Goal: Information Seeking & Learning: Learn about a topic

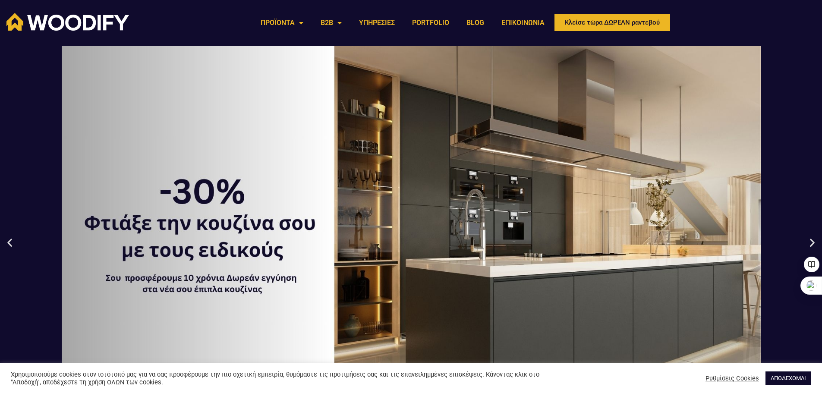
click at [813, 241] on icon "Next slide" at bounding box center [812, 242] width 11 height 11
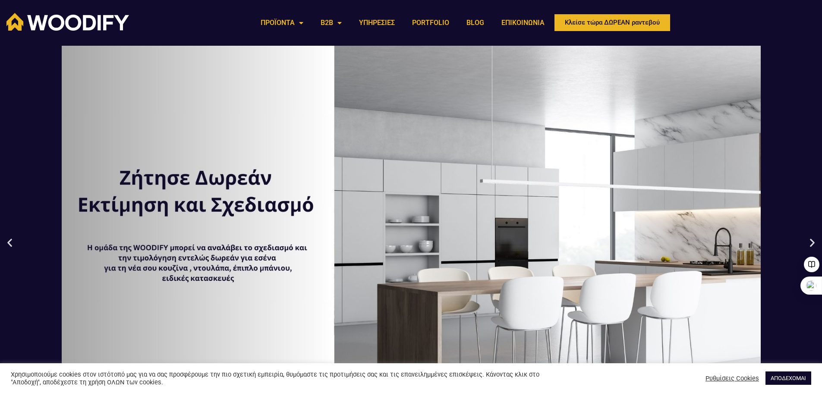
click at [813, 241] on icon "Next slide" at bounding box center [812, 242] width 11 height 11
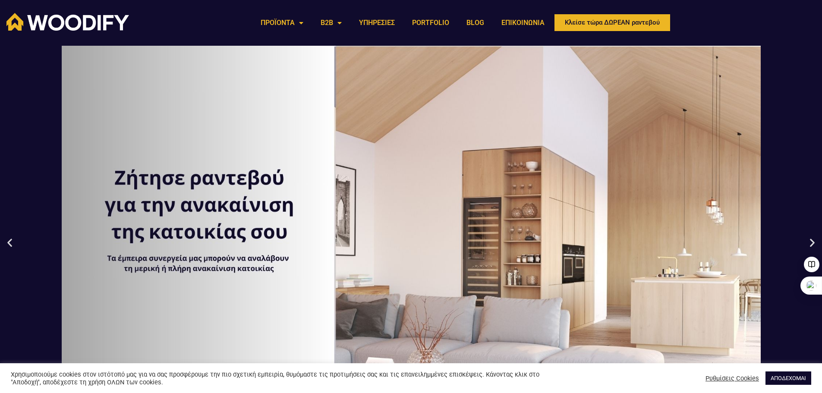
click at [813, 241] on icon "Next slide" at bounding box center [812, 242] width 11 height 11
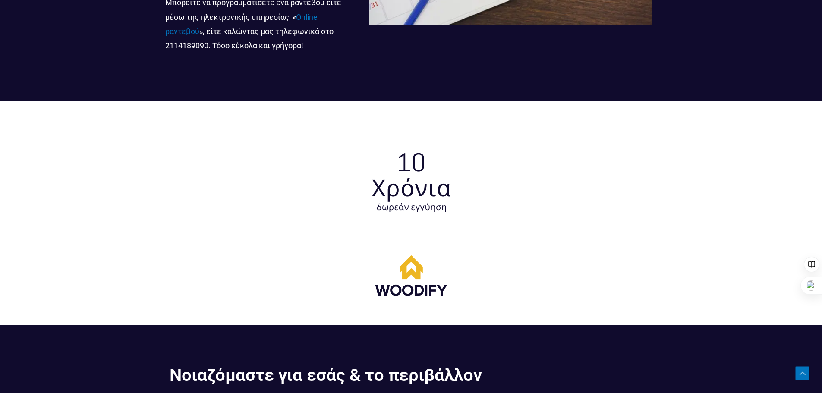
scroll to position [2388, 0]
click at [409, 186] on img at bounding box center [412, 214] width 216 height 216
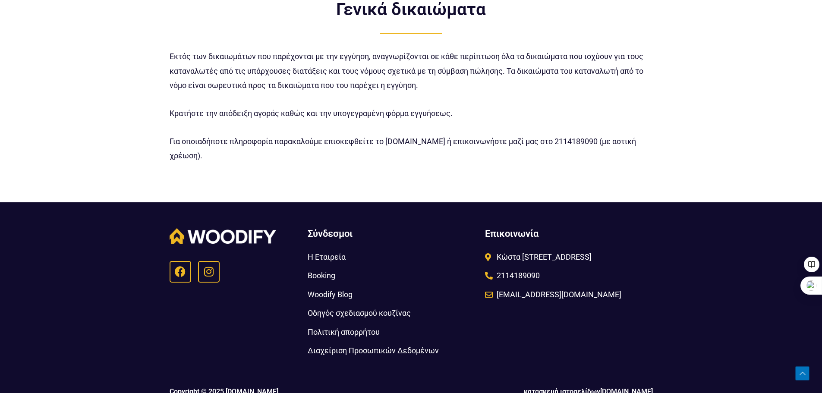
scroll to position [1209, 0]
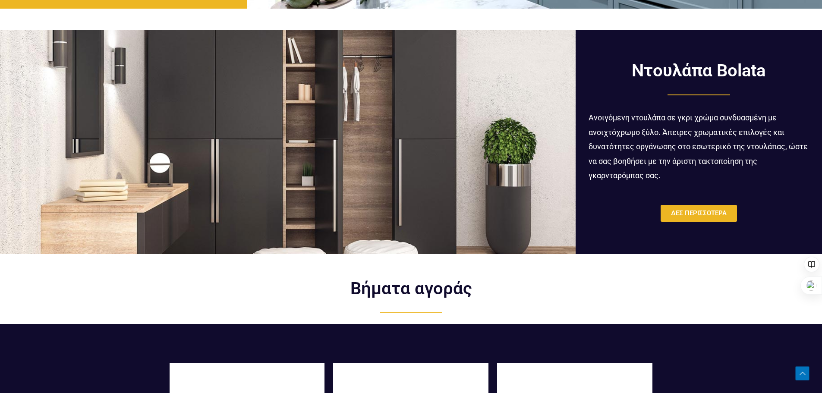
scroll to position [1654, 0]
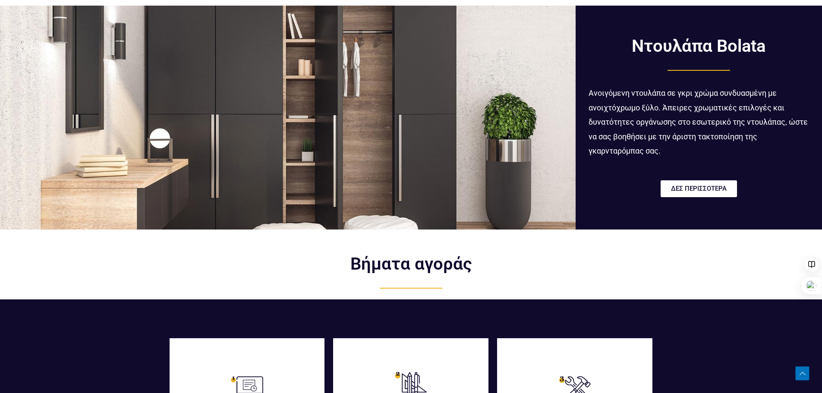
click at [691, 186] on span "ΔΕΣ ΠΕΡΙΣΣΟΤΕΡΑ" at bounding box center [699, 189] width 56 height 6
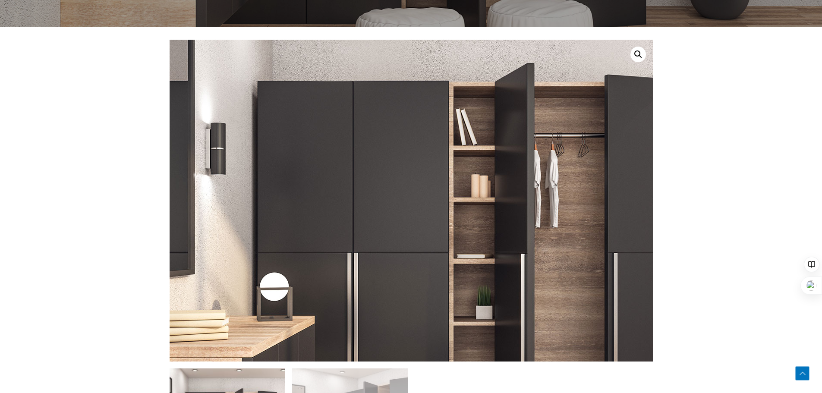
scroll to position [432, 0]
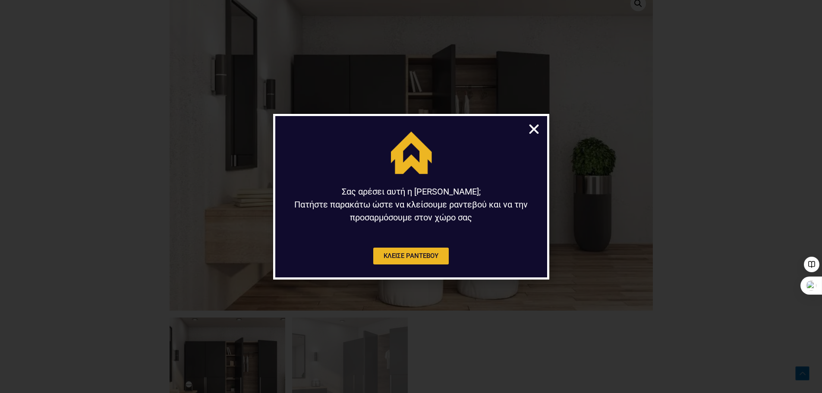
click at [532, 129] on icon "Close" at bounding box center [534, 129] width 13 height 13
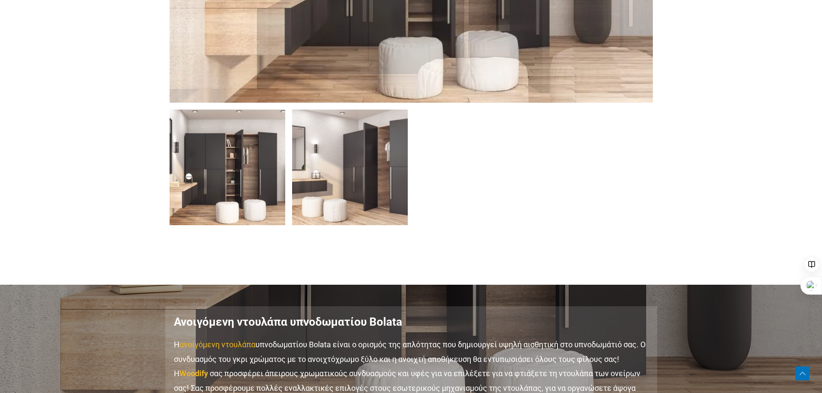
scroll to position [648, 0]
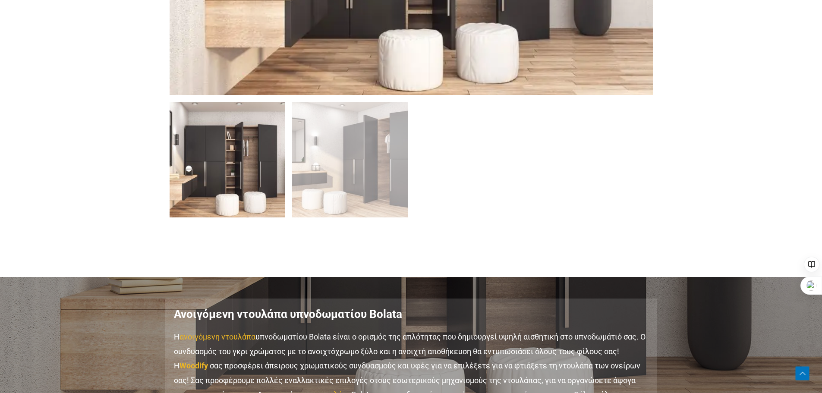
click at [230, 176] on img at bounding box center [228, 160] width 116 height 116
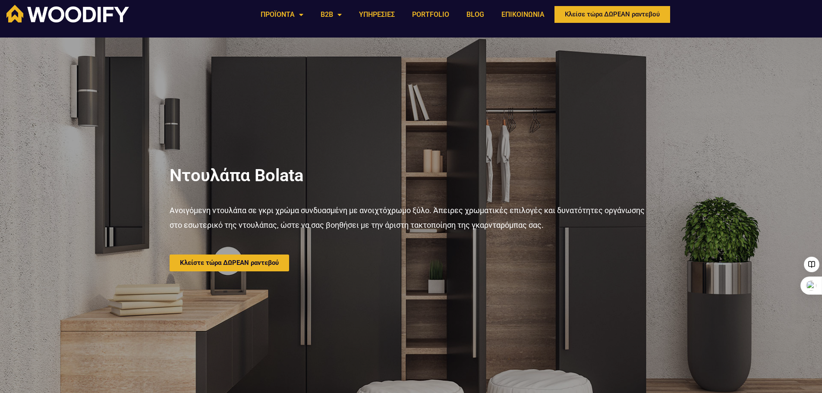
scroll to position [0, 0]
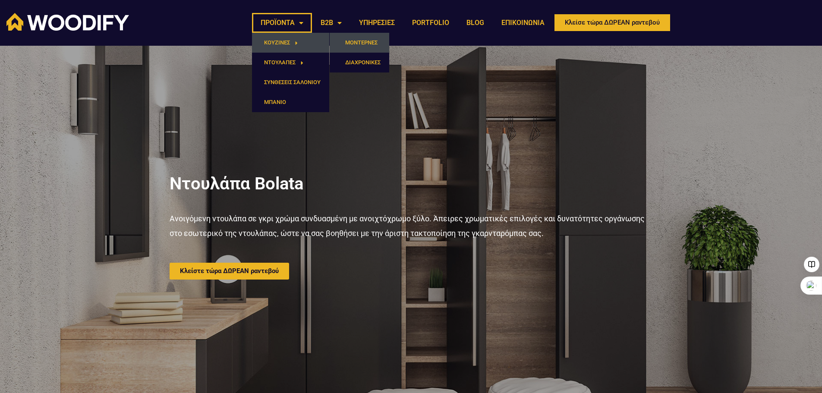
click at [361, 41] on link "ΜΟΝΤΕΡΝΕΣ" at bounding box center [360, 43] width 60 height 20
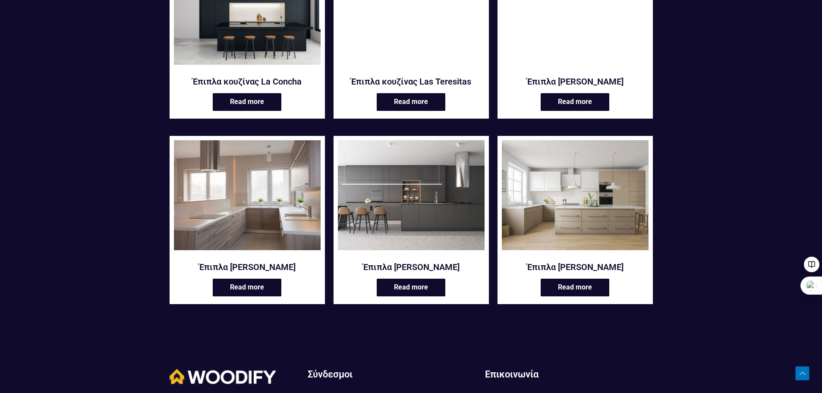
scroll to position [993, 0]
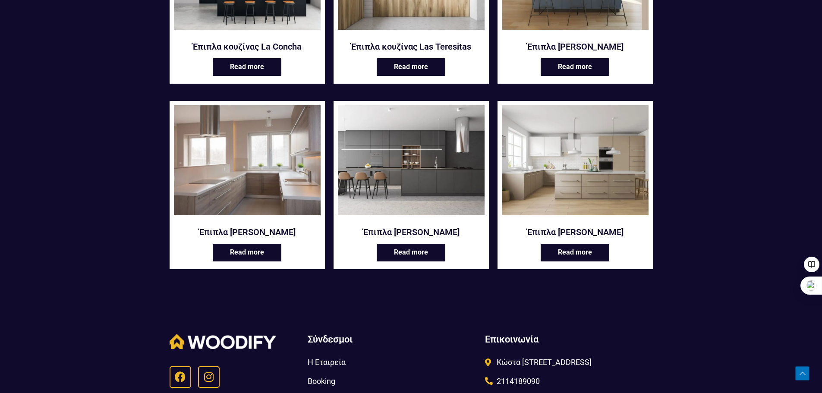
click at [244, 158] on img at bounding box center [247, 160] width 147 height 110
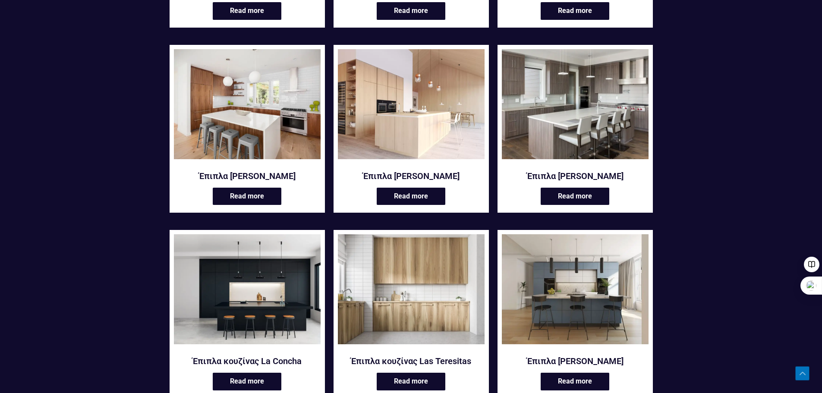
scroll to position [648, 0]
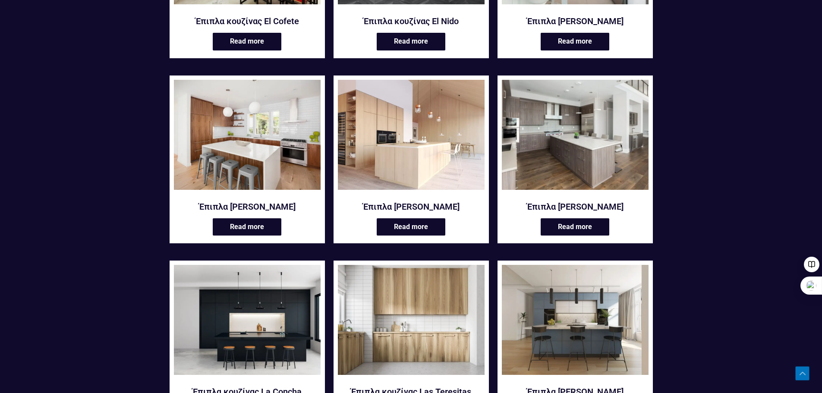
click at [571, 150] on img at bounding box center [575, 135] width 147 height 110
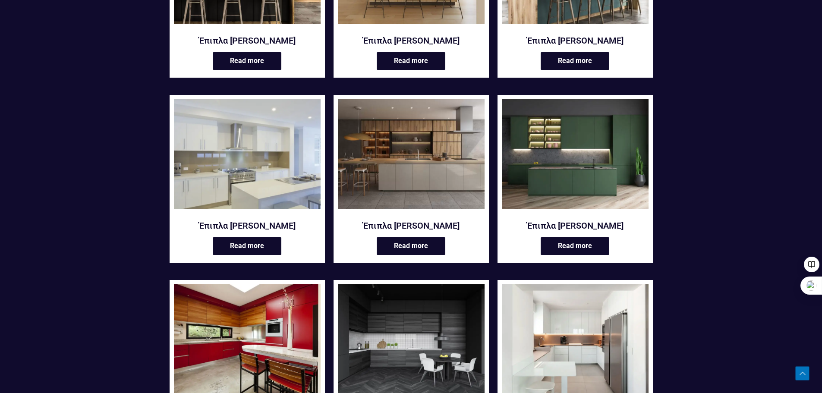
scroll to position [259, 0]
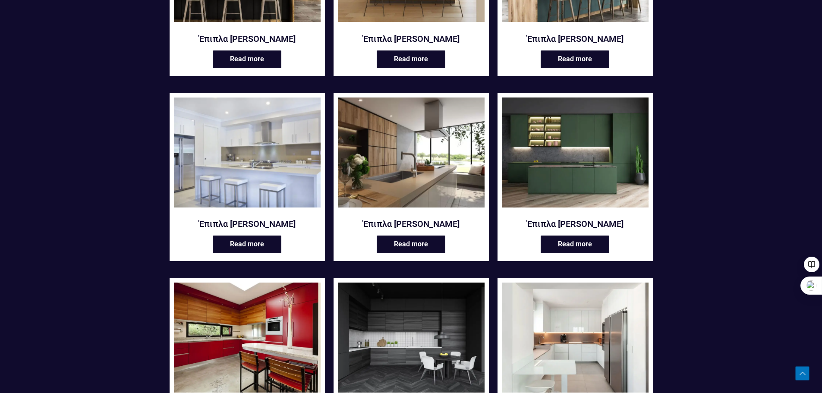
click at [395, 164] on img at bounding box center [411, 153] width 147 height 110
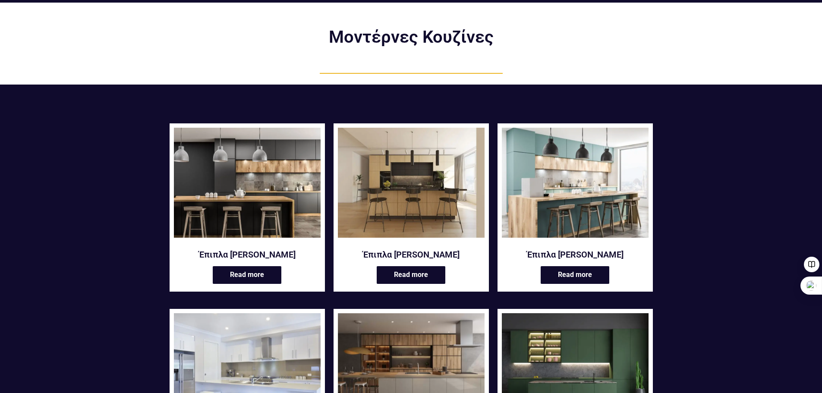
scroll to position [0, 0]
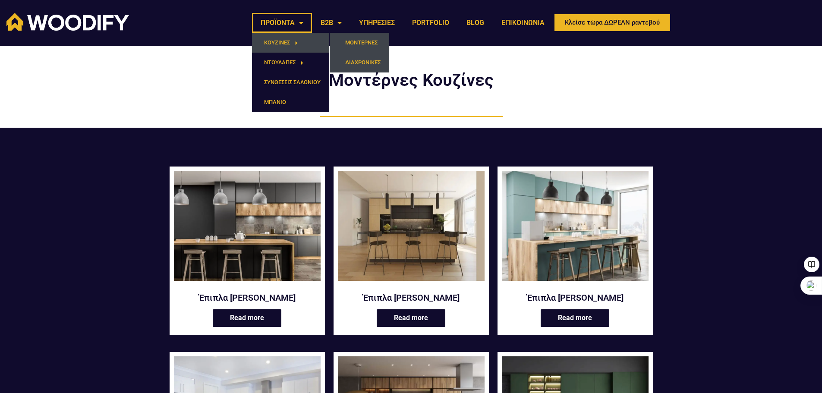
click at [354, 61] on link "ΔΙΑΧΡΟΝΙΚΕΣ" at bounding box center [360, 63] width 60 height 20
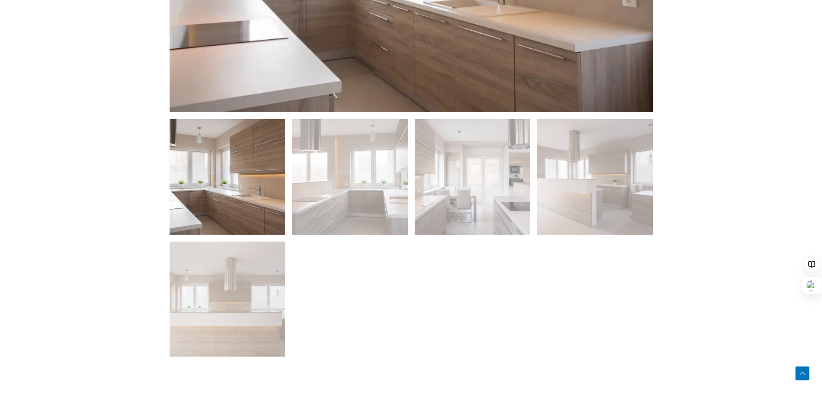
scroll to position [691, 0]
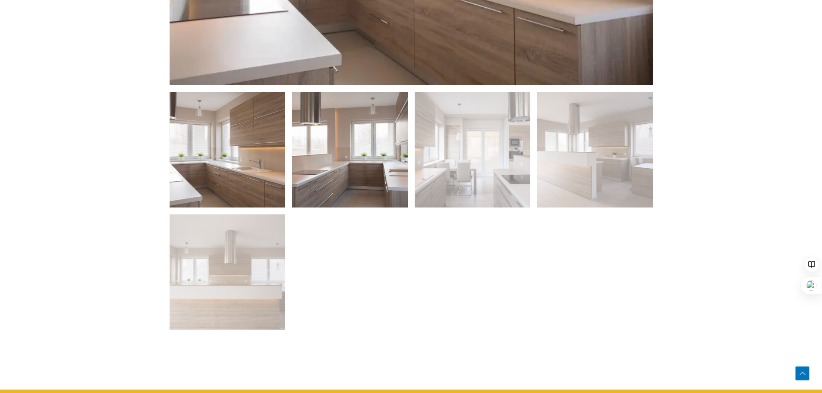
click at [339, 170] on img at bounding box center [350, 150] width 116 height 116
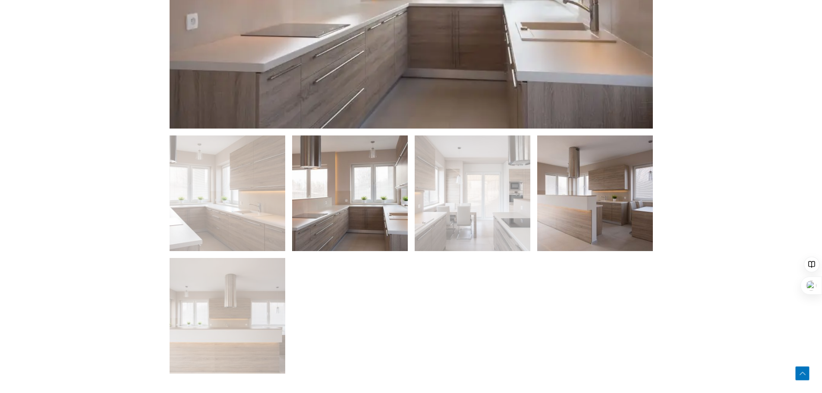
scroll to position [648, 0]
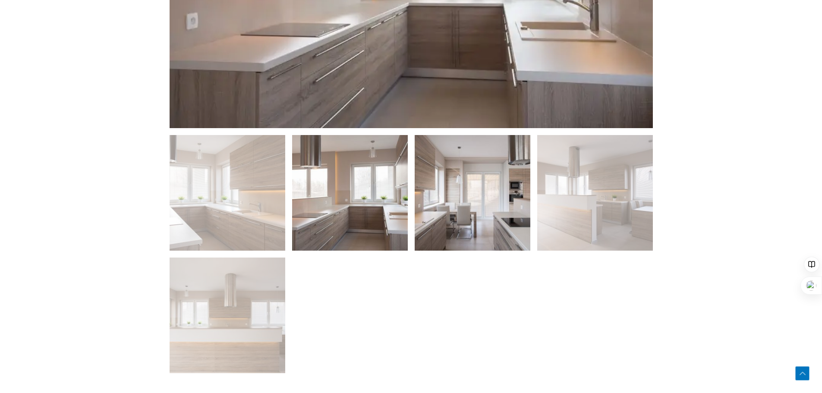
click at [506, 229] on img at bounding box center [473, 193] width 116 height 116
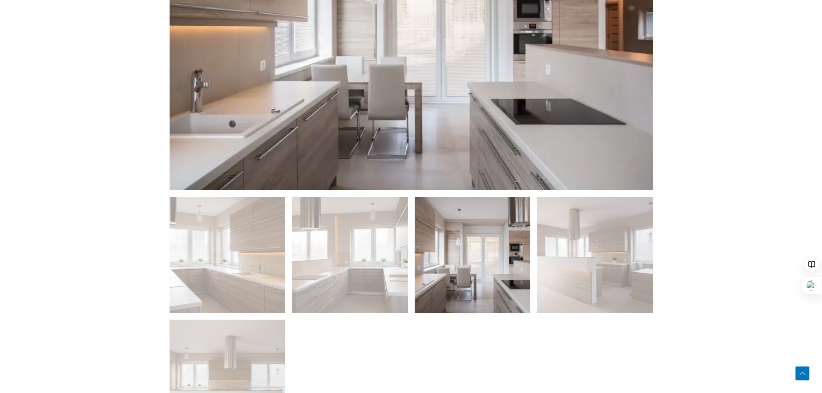
scroll to position [604, 0]
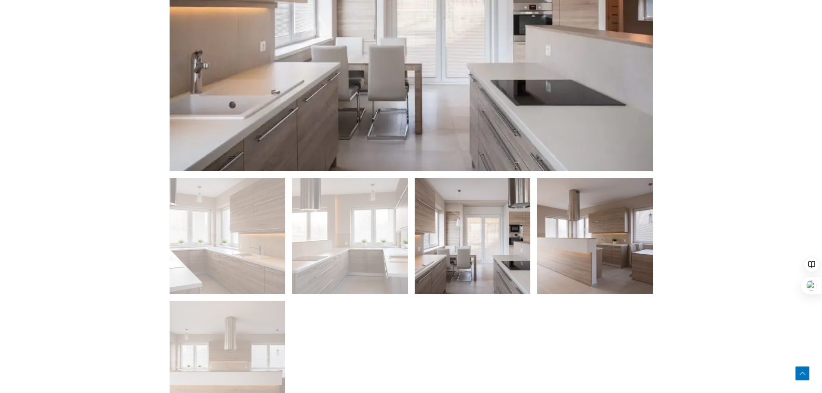
click at [612, 250] on img at bounding box center [596, 236] width 116 height 116
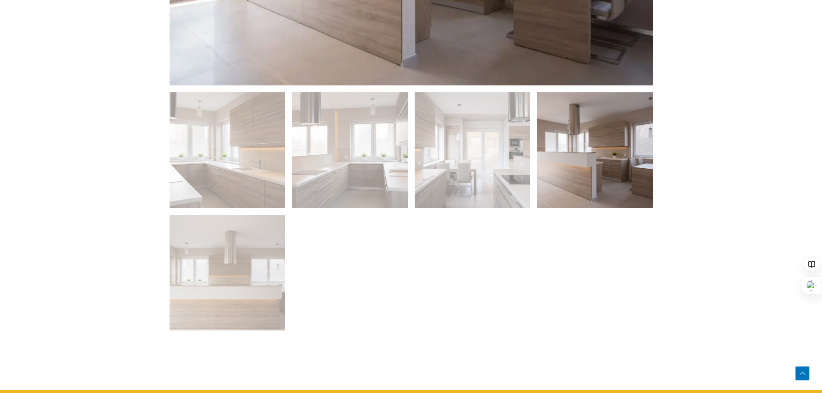
scroll to position [691, 0]
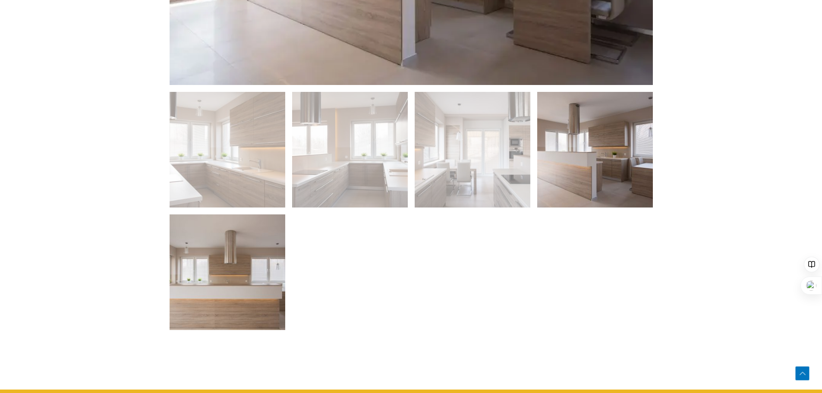
click at [218, 280] on img at bounding box center [228, 273] width 116 height 116
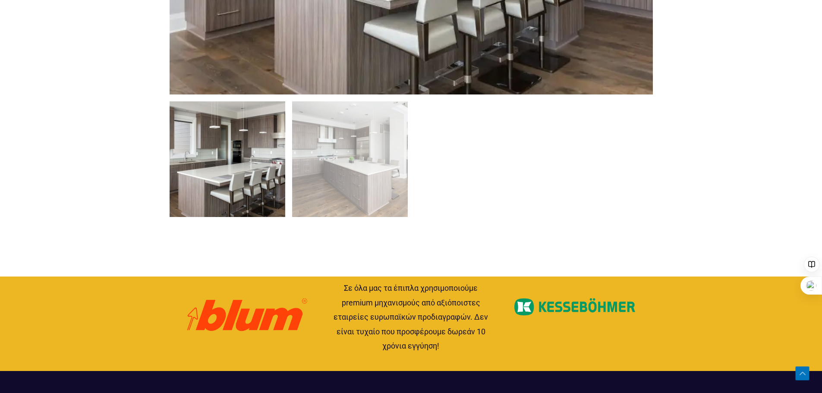
scroll to position [691, 0]
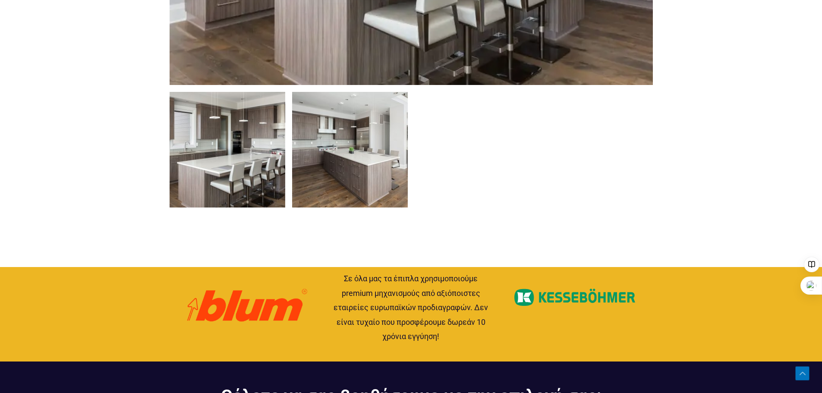
click at [358, 185] on img at bounding box center [350, 150] width 116 height 116
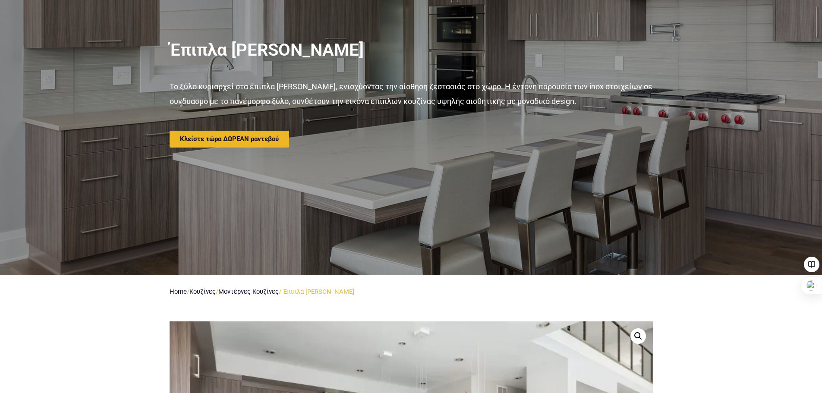
scroll to position [130, 0]
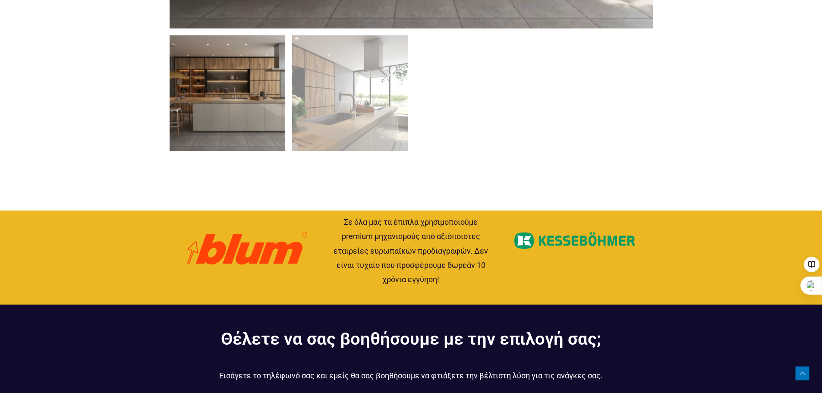
scroll to position [691, 0]
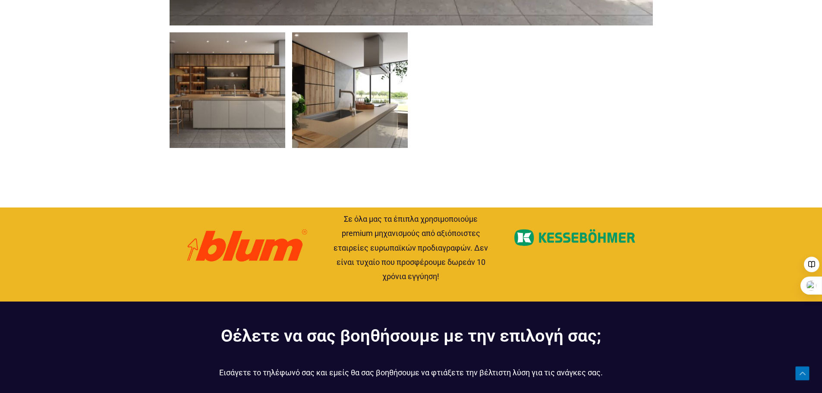
click at [338, 127] on img at bounding box center [350, 90] width 116 height 116
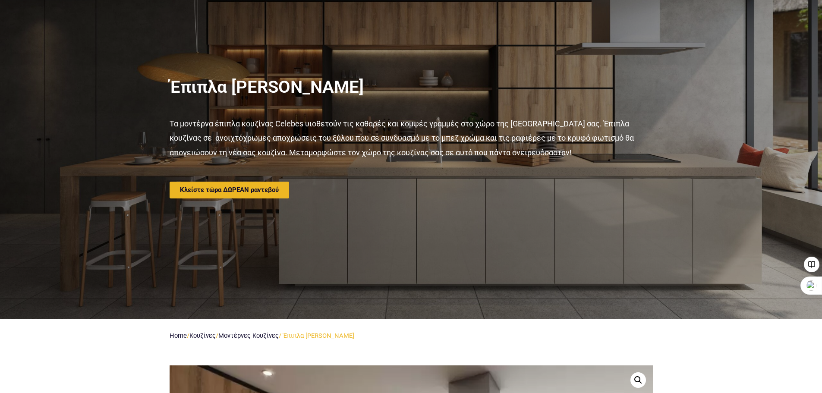
scroll to position [86, 0]
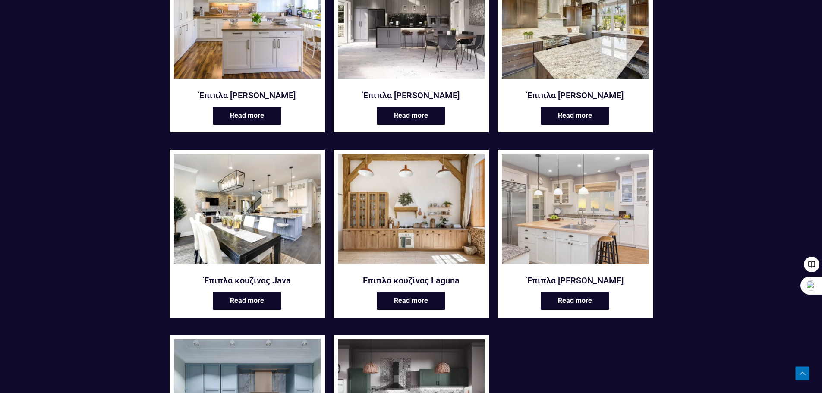
scroll to position [216, 0]
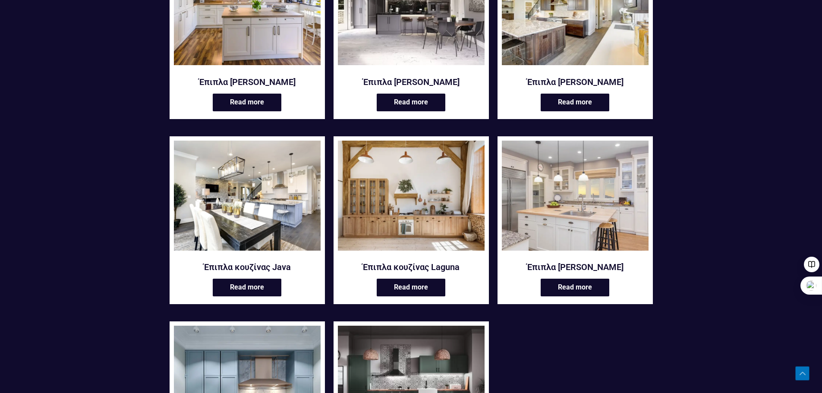
click at [566, 26] on img at bounding box center [575, 10] width 147 height 110
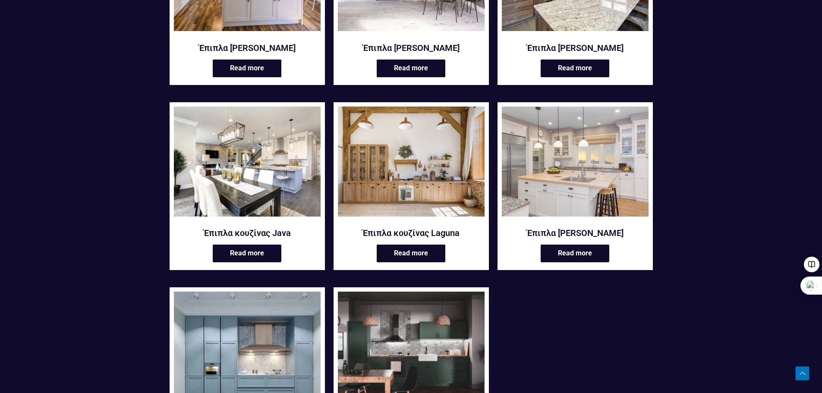
scroll to position [259, 0]
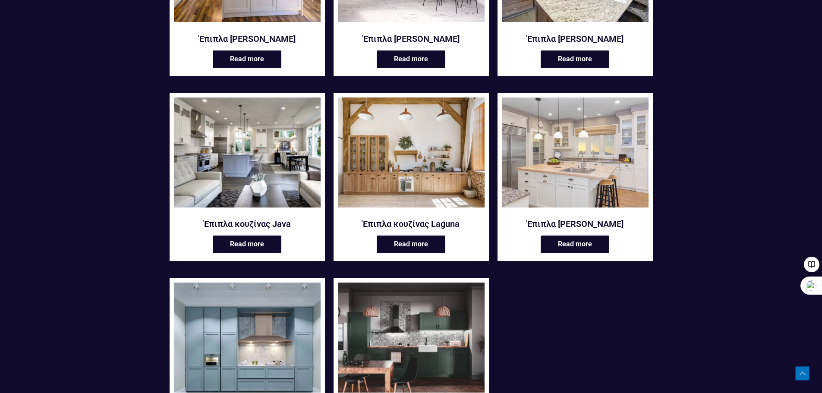
click at [249, 174] on img at bounding box center [247, 153] width 147 height 110
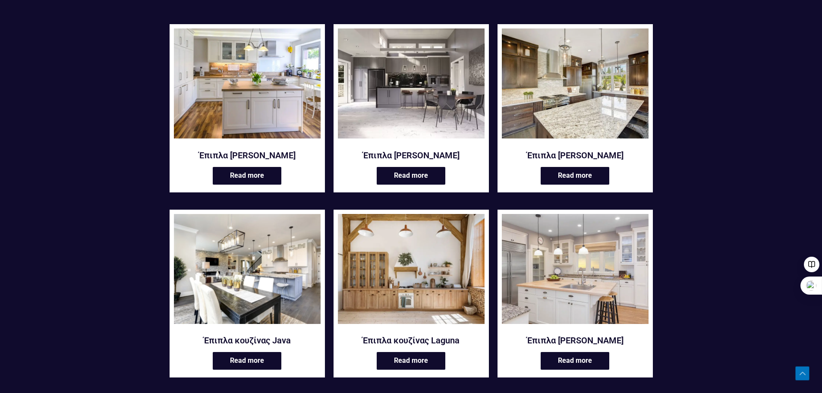
scroll to position [0, 0]
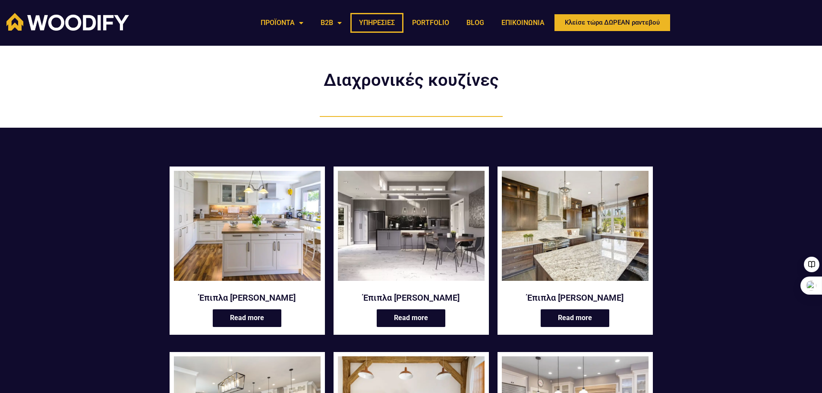
click at [381, 23] on link "ΥΠΗΡΕΣΙΕΣ" at bounding box center [377, 23] width 53 height 20
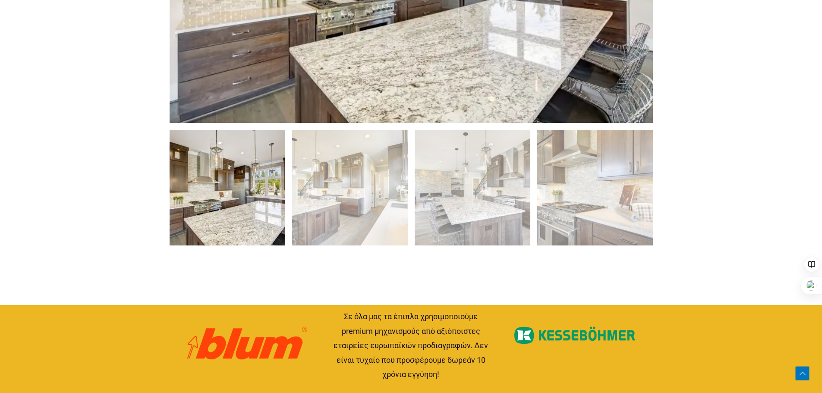
scroll to position [691, 0]
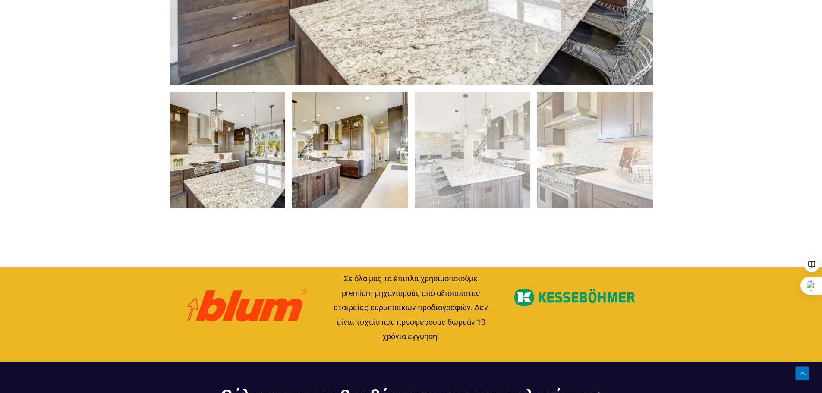
drag, startPoint x: 346, startPoint y: 144, endPoint x: 332, endPoint y: 142, distance: 14.0
click at [346, 144] on img at bounding box center [350, 150] width 116 height 116
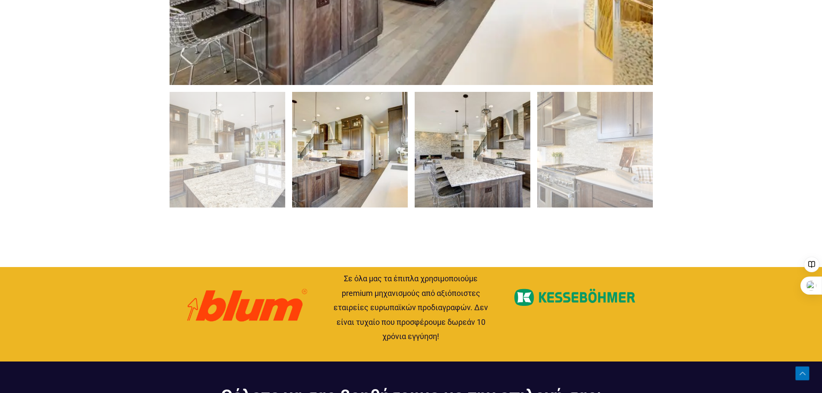
click at [478, 137] on img at bounding box center [473, 150] width 116 height 116
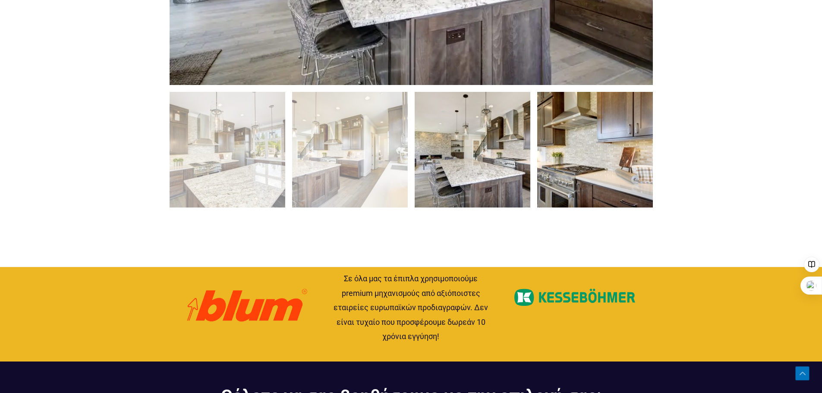
click at [605, 156] on img at bounding box center [596, 150] width 116 height 116
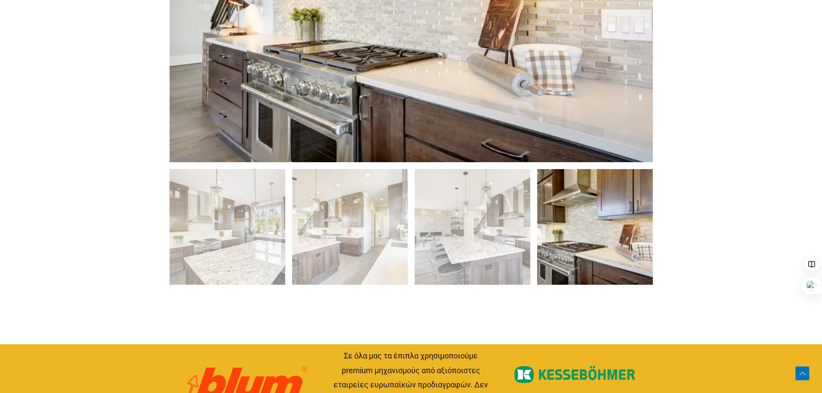
scroll to position [648, 0]
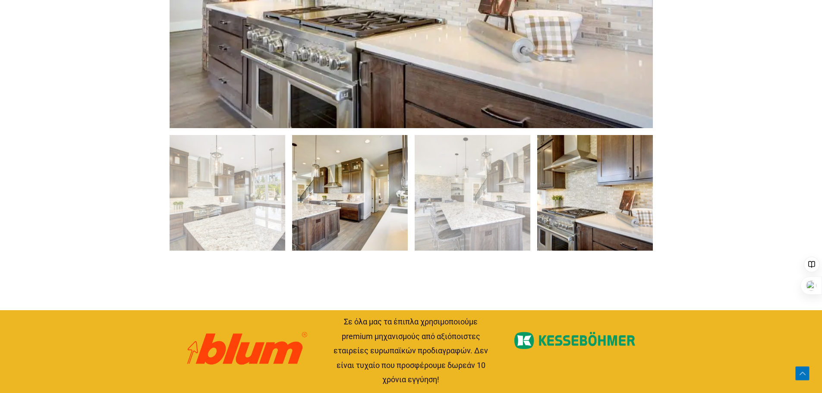
click at [360, 193] on img at bounding box center [350, 193] width 116 height 116
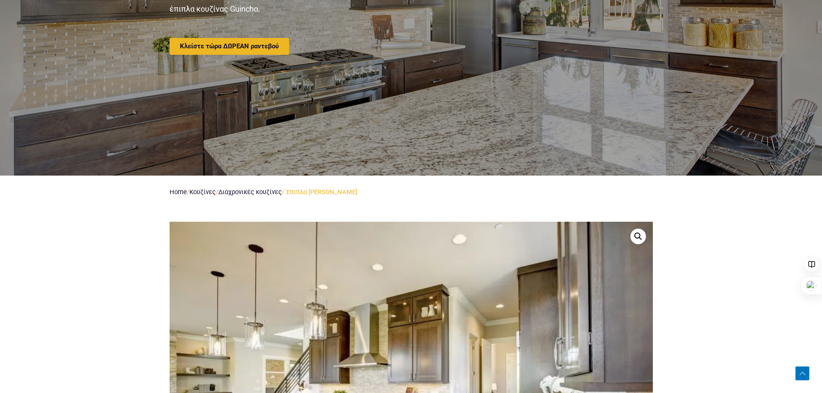
scroll to position [216, 0]
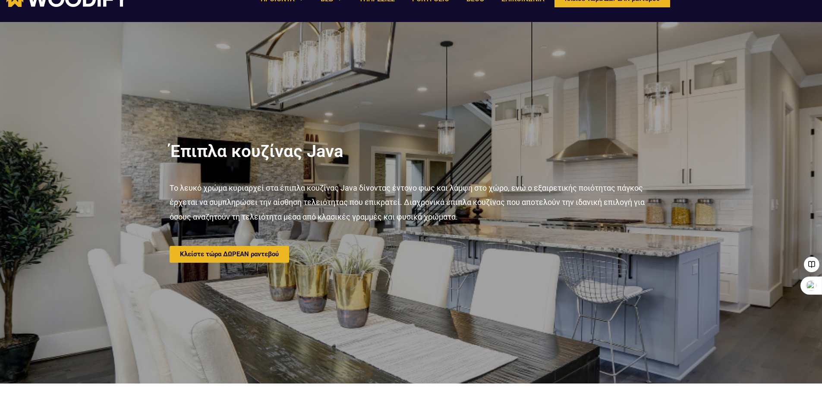
scroll to position [43, 0]
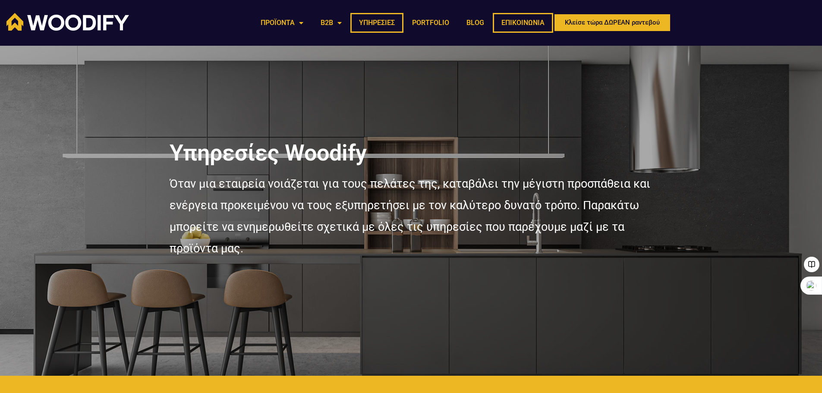
click at [519, 20] on link "ΕΠΙΚΟΙΝΩΝΙΑ" at bounding box center [523, 23] width 60 height 20
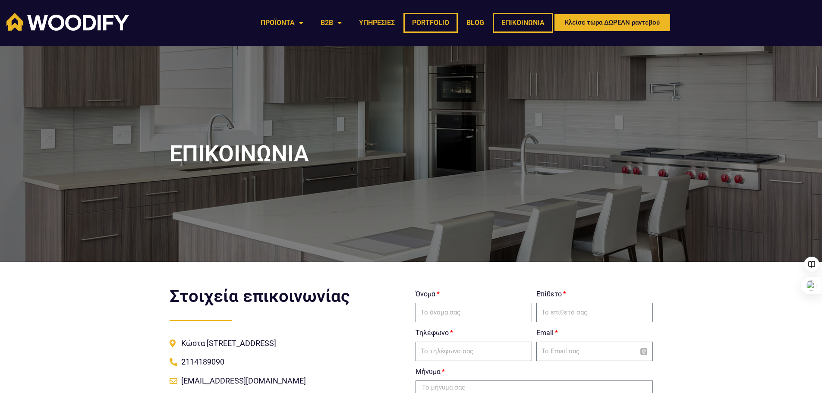
click at [429, 21] on link "PORTFOLIO" at bounding box center [431, 23] width 54 height 20
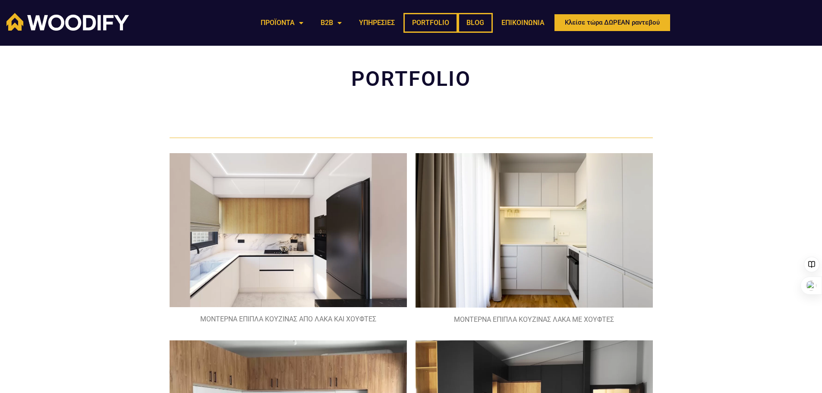
click at [474, 19] on link "BLOG" at bounding box center [475, 23] width 35 height 20
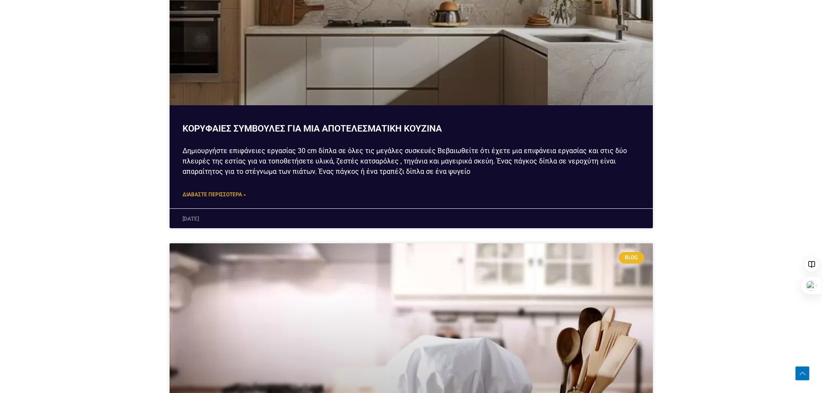
scroll to position [604, 0]
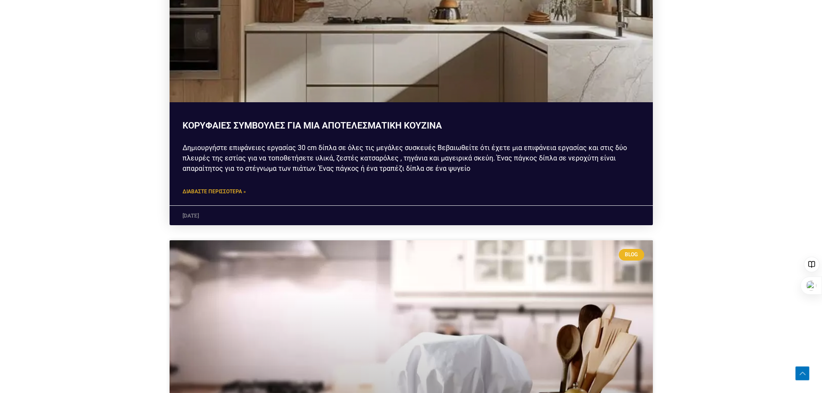
click at [222, 192] on link "Διαβάστε περισσότερα »" at bounding box center [214, 191] width 63 height 9
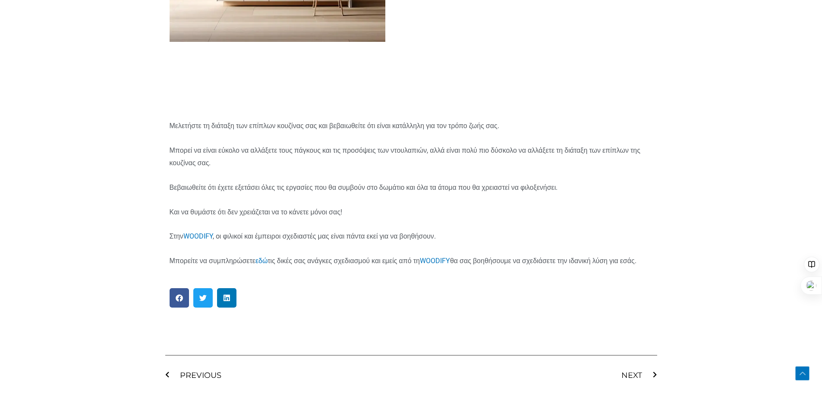
scroll to position [1511, 0]
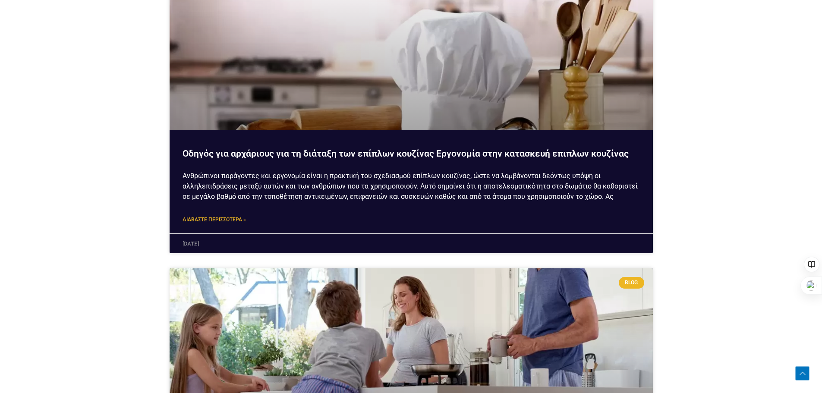
scroll to position [907, 0]
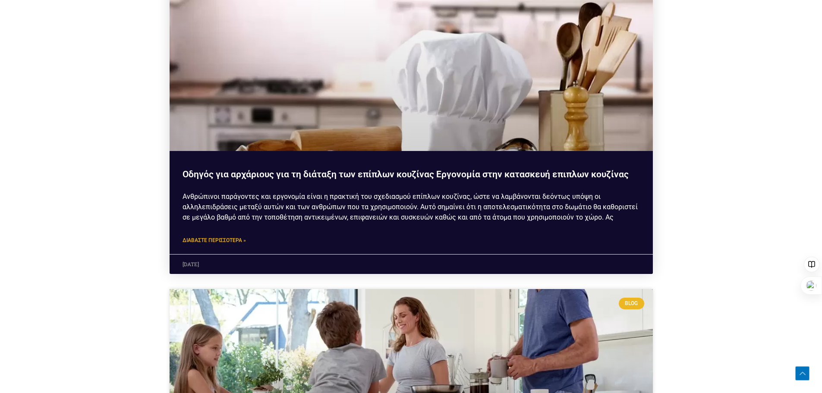
click at [223, 240] on link "Διαβάστε περισσότερα »" at bounding box center [214, 240] width 63 height 9
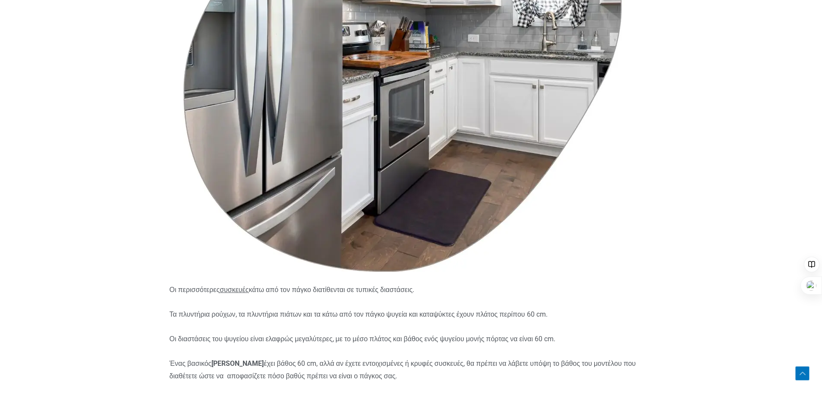
scroll to position [3713, 0]
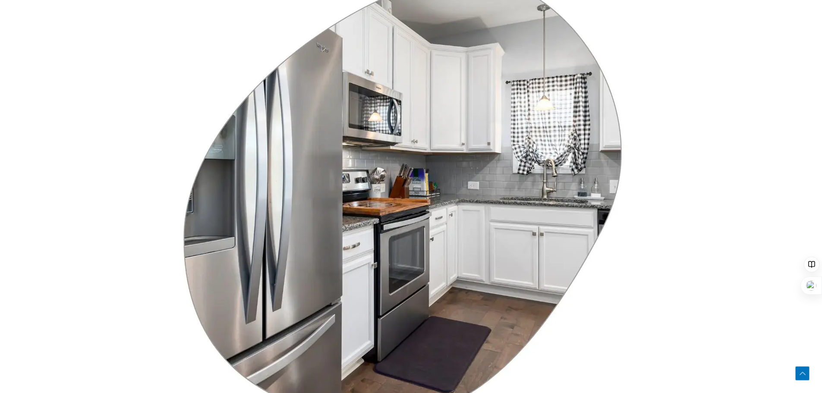
drag, startPoint x: 101, startPoint y: 183, endPoint x: 96, endPoint y: 179, distance: 6.1
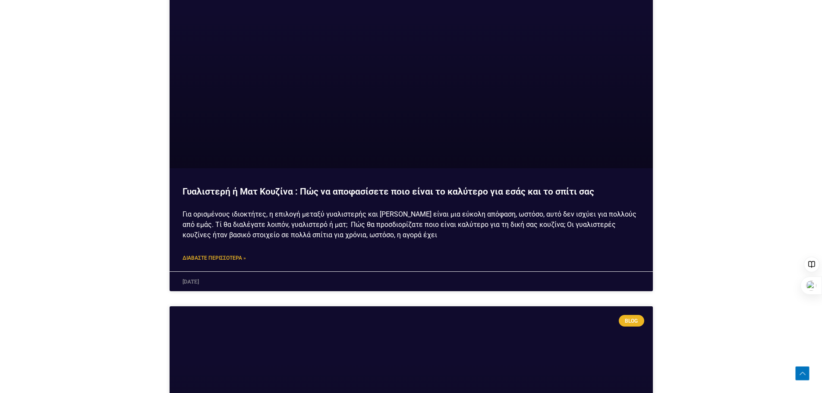
scroll to position [1943, 0]
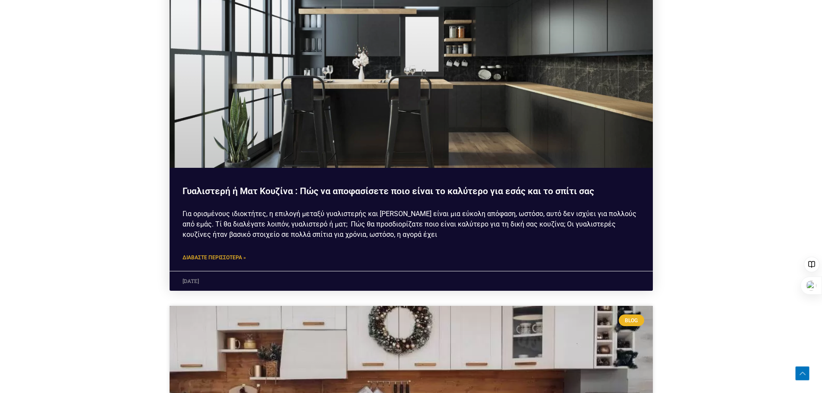
click at [232, 256] on link "Διαβάστε περισσότερα »" at bounding box center [214, 257] width 63 height 9
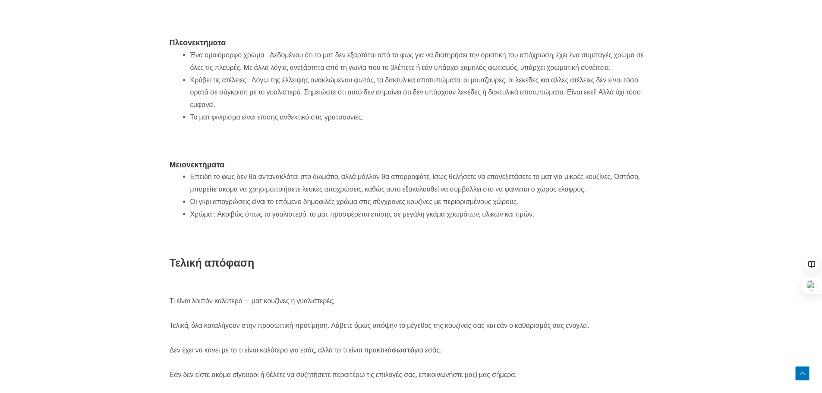
scroll to position [1382, 0]
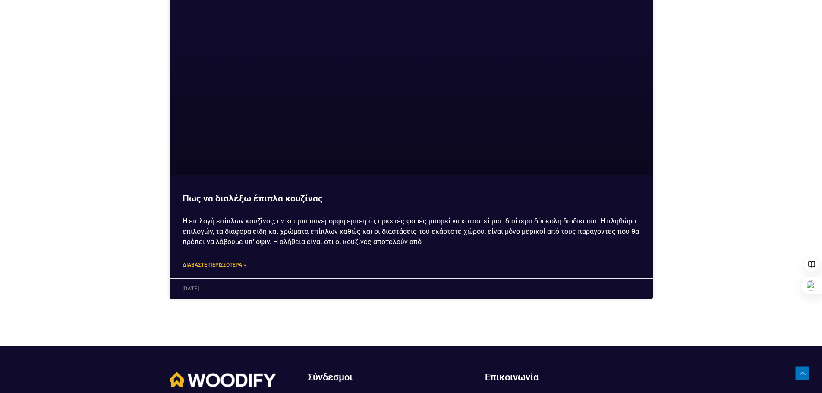
scroll to position [3411, 0]
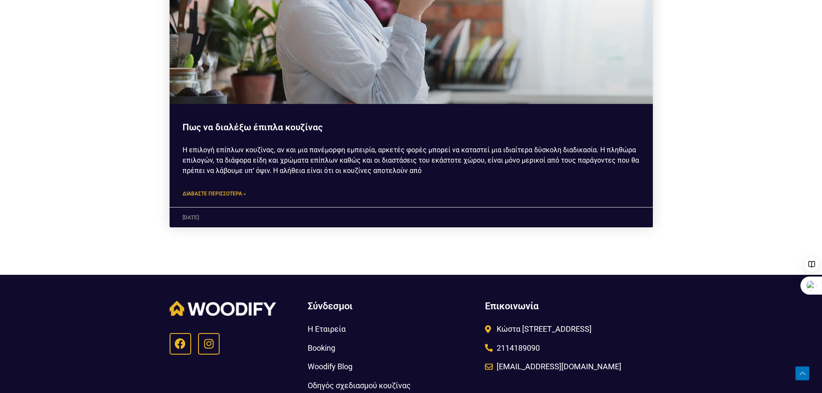
click at [263, 128] on link "Πως να διαλέξω έπιπλα κουζίνας" at bounding box center [253, 127] width 140 height 10
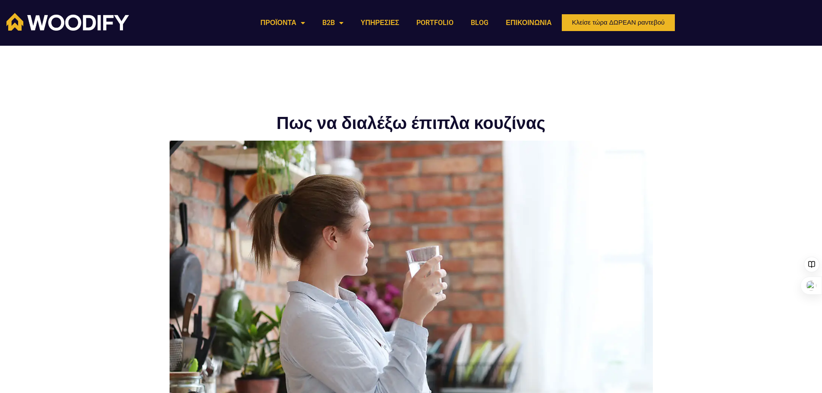
drag, startPoint x: 144, startPoint y: 101, endPoint x: 138, endPoint y: 101, distance: 5.6
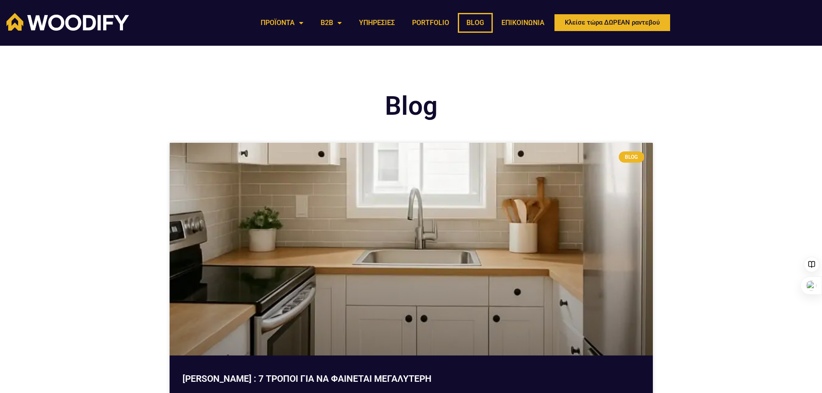
click at [74, 19] on img at bounding box center [67, 22] width 123 height 18
